Goal: Task Accomplishment & Management: Complete application form

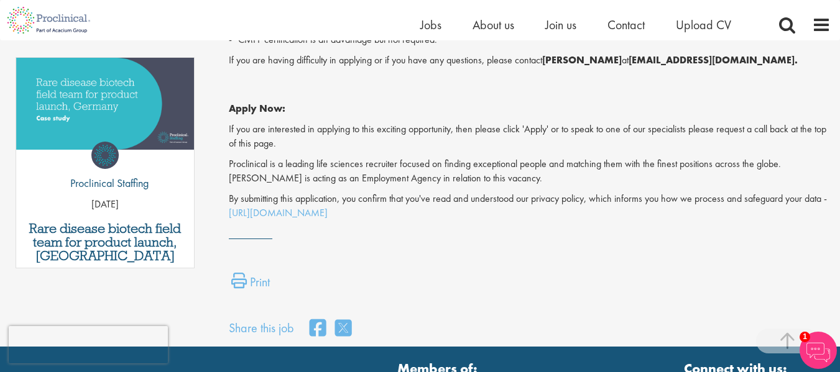
scroll to position [607, 0]
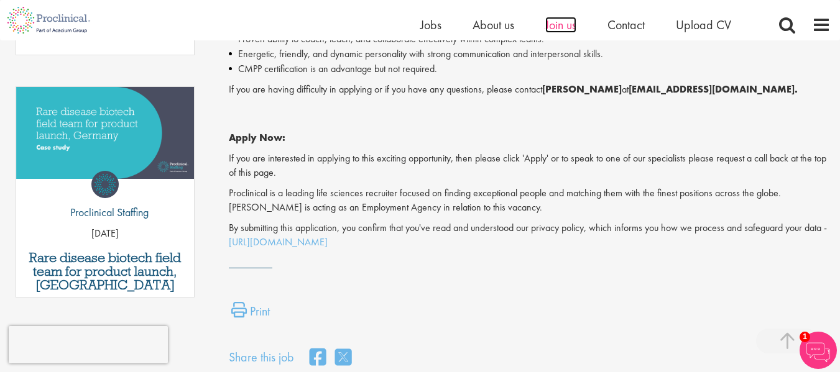
click at [558, 28] on span "Join us" at bounding box center [560, 25] width 31 height 16
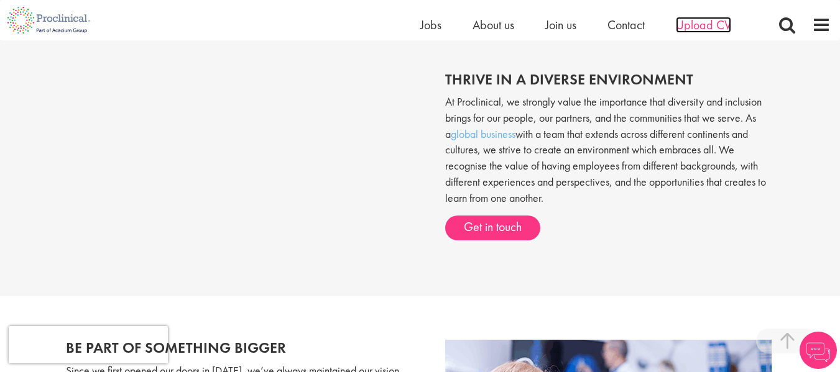
click at [700, 30] on span "Upload CV" at bounding box center [703, 25] width 55 height 16
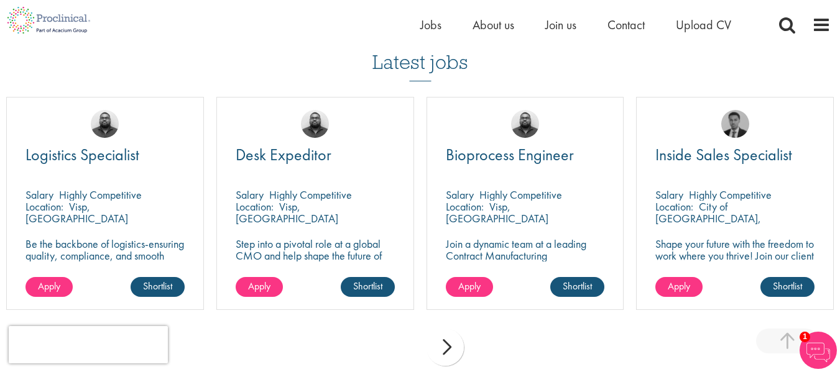
scroll to position [1038, 0]
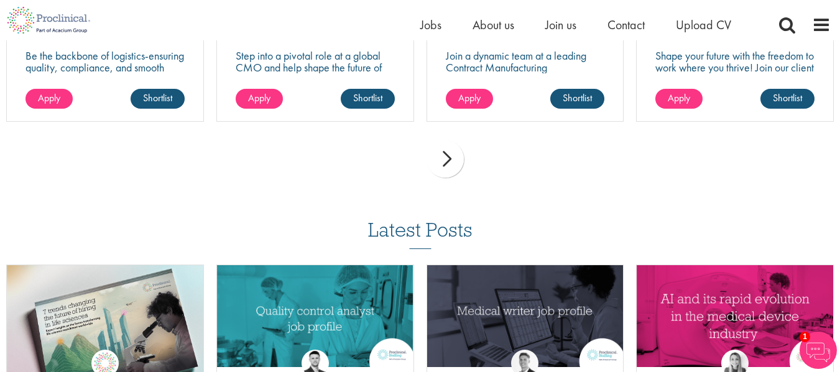
click at [444, 159] on div "next" at bounding box center [445, 159] width 37 height 37
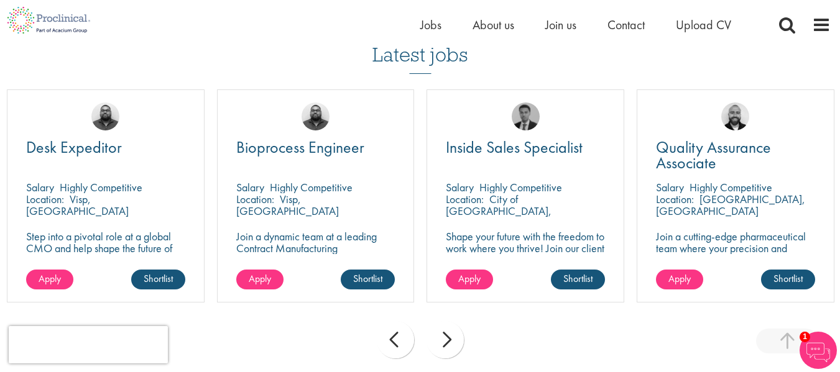
scroll to position [857, 0]
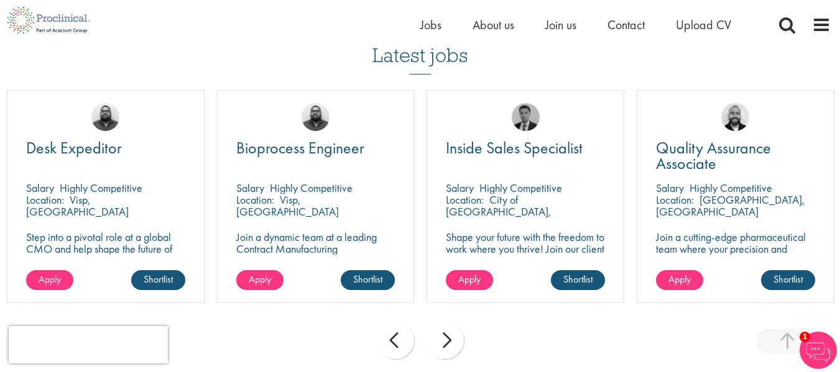
click at [446, 344] on div "next" at bounding box center [445, 340] width 37 height 37
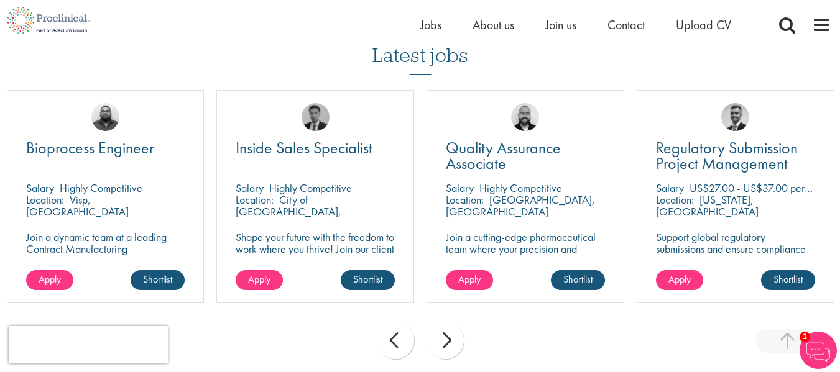
click at [446, 344] on div "next" at bounding box center [445, 340] width 37 height 37
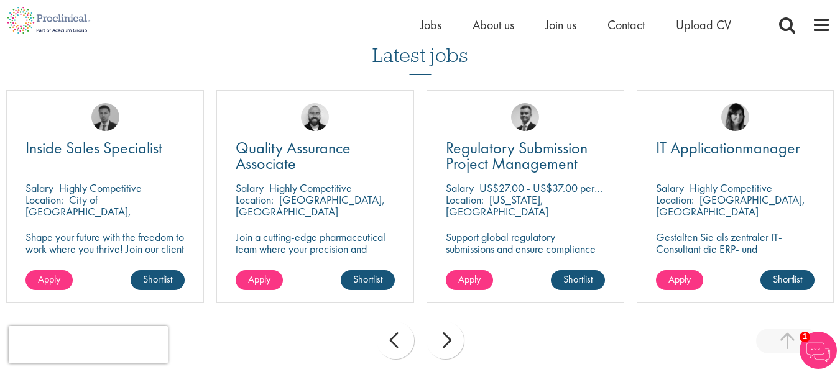
click at [446, 344] on div "next" at bounding box center [445, 340] width 37 height 37
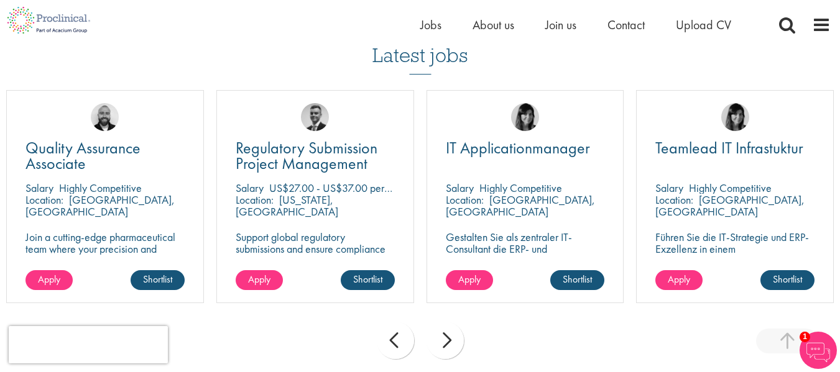
click at [446, 344] on div "next" at bounding box center [445, 340] width 37 height 37
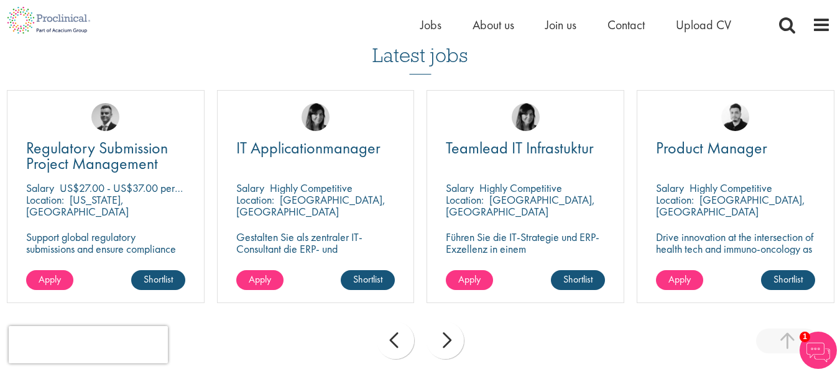
click at [446, 344] on div "next" at bounding box center [445, 340] width 37 height 37
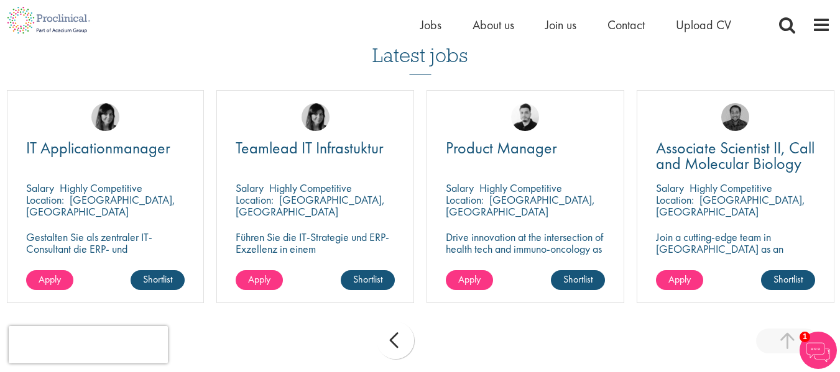
click at [446, 344] on div "prev next" at bounding box center [420, 343] width 840 height 54
